Goal: Complete application form

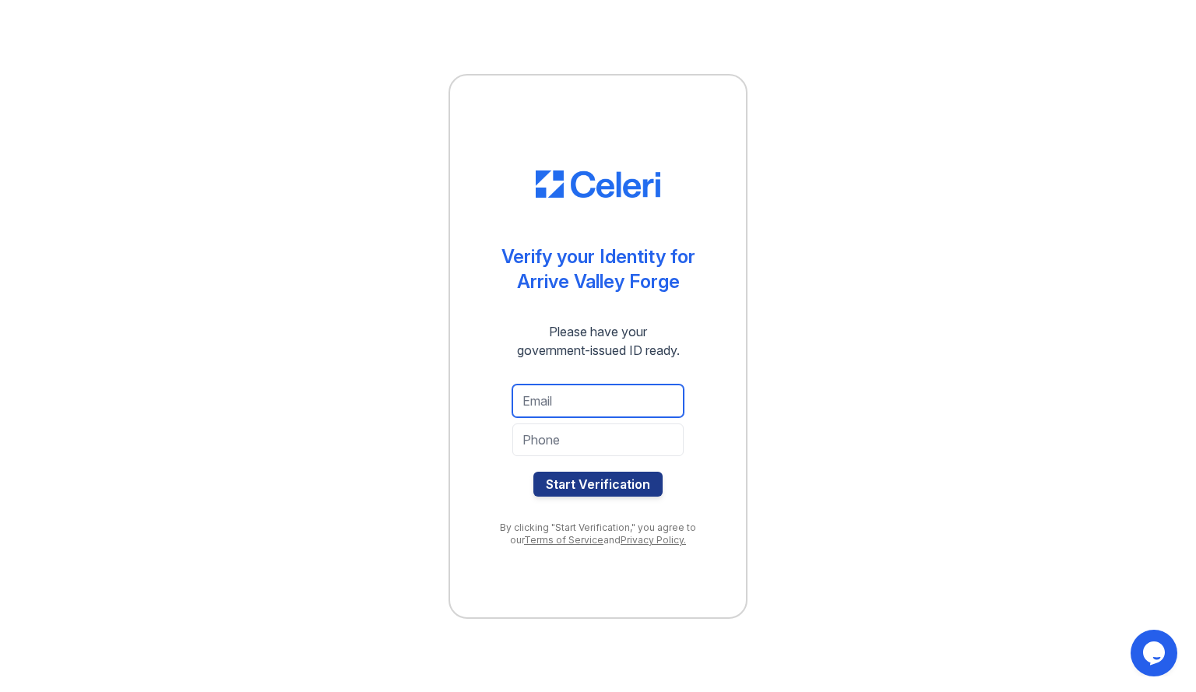
click at [525, 406] on input "email" at bounding box center [597, 401] width 171 height 33
type input "sarah.trosa96@gmail.com"
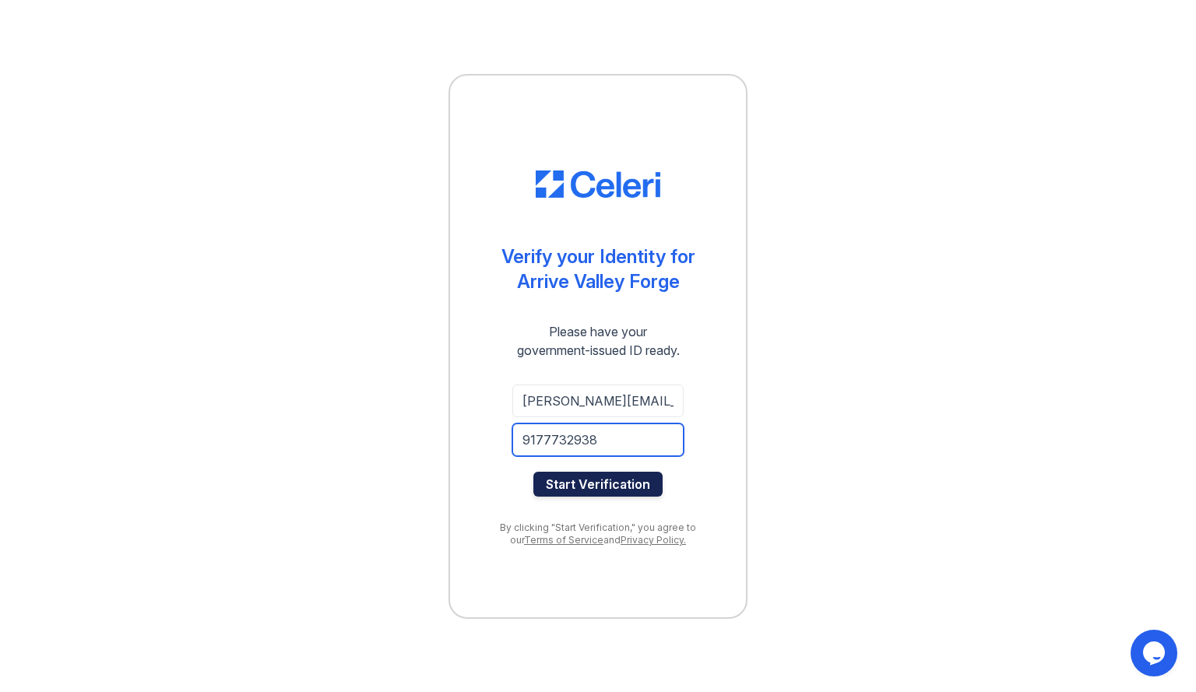
type input "9177732938"
click at [604, 487] on button "Start Verification" at bounding box center [597, 484] width 129 height 25
